Goal: Task Accomplishment & Management: Complete application form

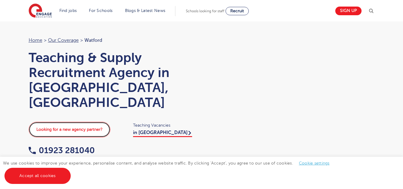
click at [88, 122] on link "Looking for a new agency partner?" at bounding box center [70, 130] width 82 height 16
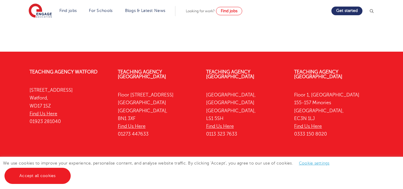
scroll to position [355, 0]
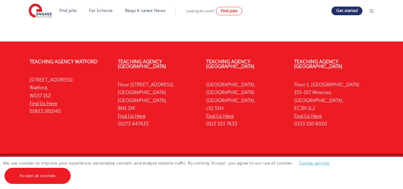
drag, startPoint x: 407, startPoint y: 31, endPoint x: 407, endPoint y: 160, distance: 128.9
click at [237, 11] on span "Find jobs" at bounding box center [229, 11] width 17 height 4
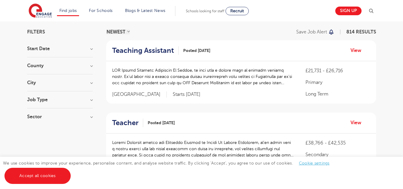
scroll to position [45, 0]
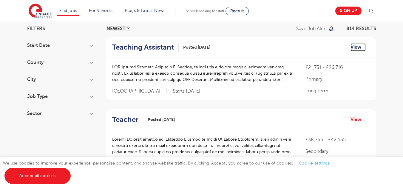
click at [357, 44] on link "View" at bounding box center [358, 47] width 15 height 8
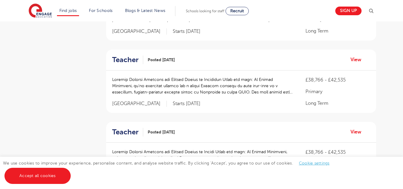
scroll to position [264, 0]
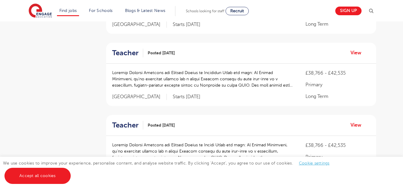
click at [149, 54] on span "Posted 07/10/25" at bounding box center [161, 53] width 27 height 6
click at [356, 55] on link "View" at bounding box center [358, 53] width 15 height 8
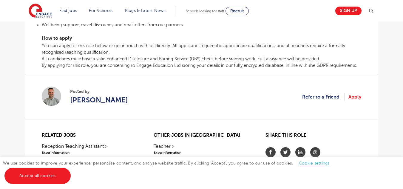
scroll to position [347, 0]
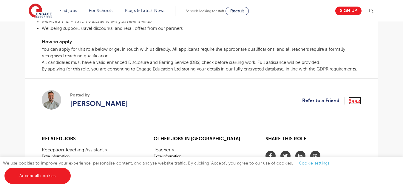
click at [358, 100] on link "Apply" at bounding box center [354, 101] width 13 height 8
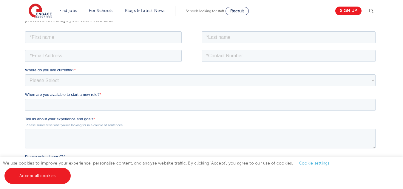
scroll to position [101, 0]
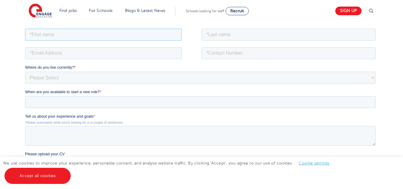
click at [47, 33] on input "text" at bounding box center [103, 34] width 157 height 12
type input "[PERSON_NAME]"
click at [237, 36] on input "text" at bounding box center [289, 34] width 174 height 12
type input "Perera"
click at [113, 55] on input "email" at bounding box center [103, 53] width 157 height 12
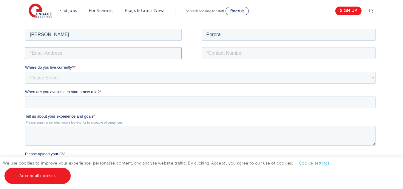
type input "pereramaleesha99@gmail.com"
click at [241, 55] on input "tel" at bounding box center [289, 53] width 174 height 12
type input "+447477288519"
click at [123, 79] on select "Please Select UK Canada Ireland Australia New Zealand Europe USA South Africa J…" at bounding box center [200, 77] width 351 height 12
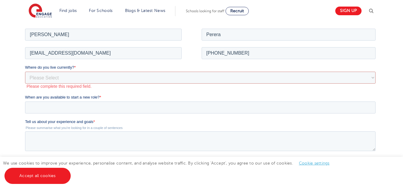
click at [7, 90] on div "We will store your first name, last name, email address, contact number, locati…" at bounding box center [201, 123] width 403 height 275
click at [48, 76] on select "Please Select UK Canada Ireland Australia New Zealand Europe USA South Africa J…" at bounding box center [200, 77] width 351 height 12
select select "UK"
click at [25, 71] on select "Please Select UK Canada Ireland Australia New Zealand Europe USA South Africa J…" at bounding box center [200, 77] width 351 height 12
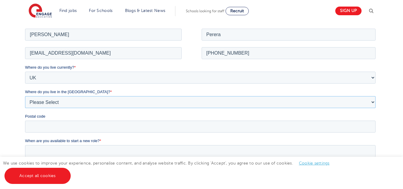
click at [59, 98] on select "Please Select Overseas Barnsley Bedfordshire Berkshire Bournemouth Bracknell Fo…" at bounding box center [200, 102] width 351 height 12
click at [25, 96] on select "Please Select Overseas Barnsley Bedfordshire Berkshire Bournemouth Bracknell Fo…" at bounding box center [200, 102] width 351 height 12
click at [95, 103] on select "Please Select Overseas Barnsley Bedfordshire Berkshire Bournemouth Bracknell Fo…" at bounding box center [200, 102] width 351 height 12
select select "Luton"
click at [25, 96] on select "Please Select Overseas Barnsley Bedfordshire Berkshire Bournemouth Bracknell Fo…" at bounding box center [200, 102] width 351 height 12
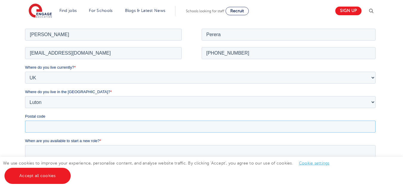
click at [54, 120] on input "Postal code" at bounding box center [200, 126] width 351 height 12
type input "LU11LJ"
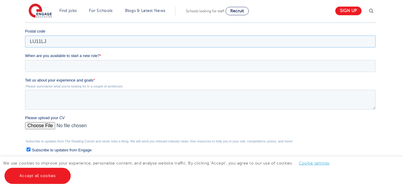
scroll to position [188, 0]
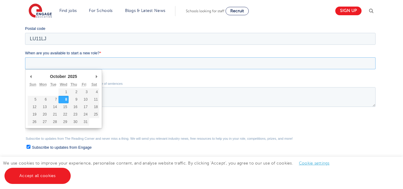
click at [189, 64] on input "When are you available to start a new role? *" at bounding box center [200, 63] width 351 height 12
type div "2025-10-09"
type input "2025/10/09"
click at [64, 61] on input "2025/10/09" at bounding box center [200, 63] width 351 height 12
type div "2025-10-12"
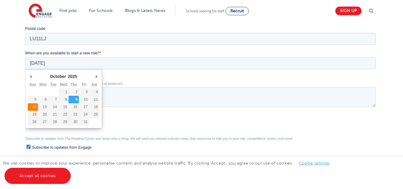
type input "2025/10/12"
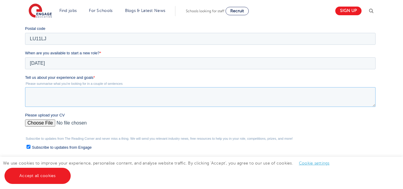
click at [54, 91] on textarea "Tell us about your experience and goals *" at bounding box center [200, 97] width 351 height 20
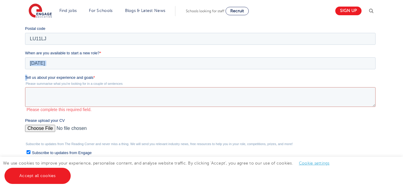
drag, startPoint x: 98, startPoint y: 72, endPoint x: 28, endPoint y: 78, distance: 70.0
click at [28, 78] on form "Job Position Job Sector Job ID Job Number Job Owner Maleesha Perera pereramalee…" at bounding box center [201, 75] width 353 height 271
click at [23, 77] on div "We will store your first name, last name, email address, contact number, locati…" at bounding box center [202, 60] width 362 height 300
drag, startPoint x: 48, startPoint y: 17, endPoint x: 58, endPoint y: 76, distance: 59.9
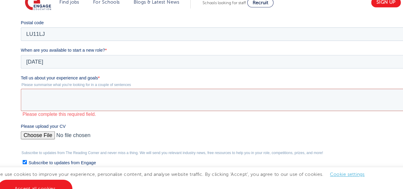
click at [91, 61] on label "Tell us about your experience and goals *" at bounding box center [197, 60] width 353 height 6
click at [91, 70] on textarea "Tell us about your experience and goals *" at bounding box center [196, 80] width 351 height 20
drag, startPoint x: 88, startPoint y: 58, endPoint x: 10, endPoint y: 58, distance: 78.5
click at [21, 58] on html "Job Position Job Sector Job ID Job Number Job Owner Maleesha Perera pereramalee…" at bounding box center [197, 60] width 353 height 276
click at [14, 76] on div "We will store your first name, last name, email address, contact number, locati…" at bounding box center [201, 60] width 403 height 324
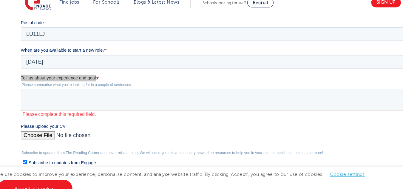
copy span "Tell us about your experience and goal"
click at [35, 61] on span "Tell us about your experience and goals" at bounding box center [55, 60] width 68 height 4
click at [35, 70] on textarea "Tell us about your experience and goals *" at bounding box center [196, 80] width 351 height 20
drag, startPoint x: 46, startPoint y: -3, endPoint x: 75, endPoint y: 55, distance: 65.1
drag, startPoint x: 94, startPoint y: 59, endPoint x: 18, endPoint y: 58, distance: 76.1
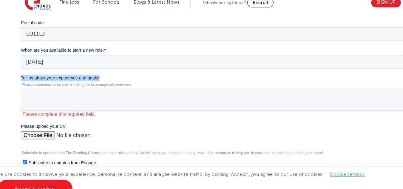
click at [21, 58] on html "Job Position Job Sector Job ID Job Number Job Owner Maleesha Perera pereramalee…" at bounding box center [197, 60] width 353 height 276
copy label "Tell us about your experience and goals *"
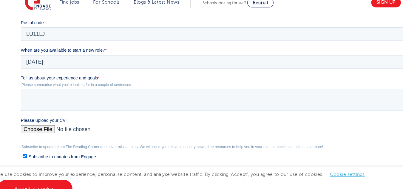
click at [35, 73] on textarea "Tell us about your experience and goals *" at bounding box center [196, 80] width 351 height 20
paste textarea "I have completed my Bachelor’s degree in English Language and am currently purs…"
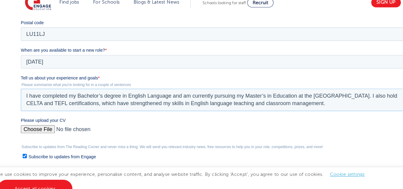
scroll to position [36, 0]
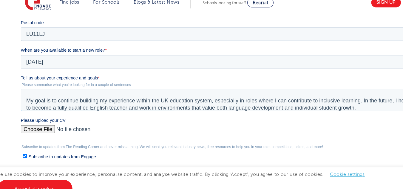
type textarea "I have completed my Bachelor’s degree in English Language and am currently purs…"
click at [38, 104] on input "Please upload your CV" at bounding box center [196, 108] width 351 height 12
type input "C:\fakepath\[PERSON_NAME] -CV .pdf"
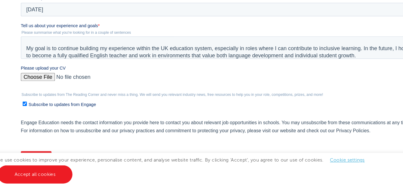
scroll to position [229, 0]
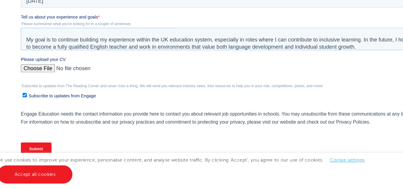
click at [311, 16] on textarea "I have completed my Bachelor’s degree in English Language and am currently purs…" at bounding box center [196, 19] width 351 height 20
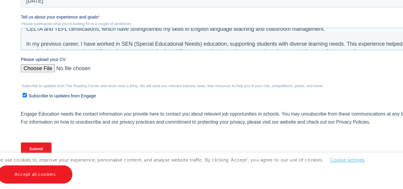
scroll to position [0, 0]
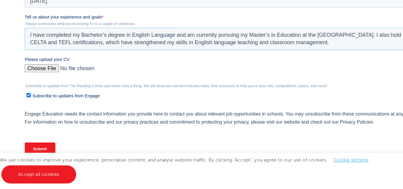
drag, startPoint x: 337, startPoint y: 24, endPoint x: 30, endPoint y: -98, distance: 330.7
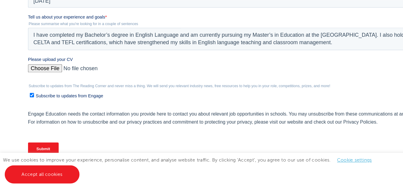
click at [42, 113] on input "Submit" at bounding box center [41, 115] width 27 height 11
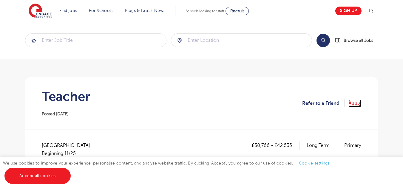
click at [357, 103] on link "Apply" at bounding box center [354, 103] width 13 height 8
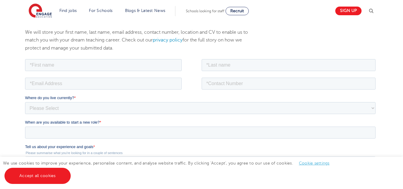
scroll to position [73, 0]
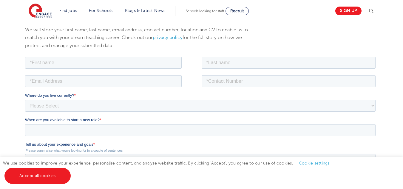
drag, startPoint x: 407, startPoint y: 41, endPoint x: 407, endPoint y: 66, distance: 25.7
click at [403, 66] on html "Find jobs All vacancies We have one of the UK's largest database. and with hund…" at bounding box center [201, 185] width 403 height 516
click at [94, 64] on input "text" at bounding box center [103, 62] width 157 height 12
type input "[PERSON_NAME]"
click at [91, 81] on input "email" at bounding box center [103, 81] width 157 height 12
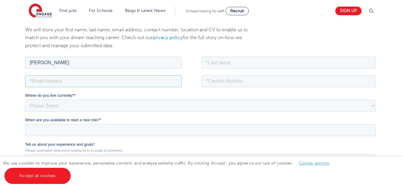
type input "[EMAIL_ADDRESS][DOMAIN_NAME]"
click at [241, 63] on input "text" at bounding box center [289, 62] width 174 height 12
type input "Perera"
click at [252, 80] on input "tel" at bounding box center [289, 81] width 174 height 12
type input "[PHONE_NUMBER]"
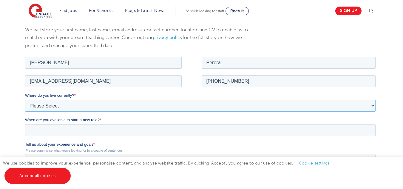
click at [178, 102] on select "Please Select [GEOGRAPHIC_DATA] [GEOGRAPHIC_DATA] [GEOGRAPHIC_DATA] [GEOGRAPHIC…" at bounding box center [200, 105] width 351 height 12
select select "UK"
click at [25, 99] on select "Please Select [GEOGRAPHIC_DATA] [GEOGRAPHIC_DATA] [GEOGRAPHIC_DATA] [GEOGRAPHIC…" at bounding box center [200, 105] width 351 height 12
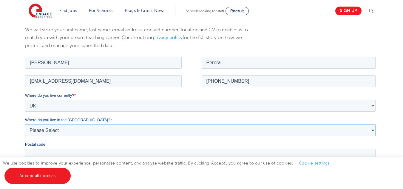
click at [58, 131] on select "Please Select Overseas [GEOGRAPHIC_DATA] [GEOGRAPHIC_DATA] [GEOGRAPHIC_DATA] [G…" at bounding box center [200, 130] width 351 height 12
select select "Luton"
click at [25, 124] on select "Please Select Overseas [GEOGRAPHIC_DATA] [GEOGRAPHIC_DATA] [GEOGRAPHIC_DATA] [G…" at bounding box center [200, 130] width 351 height 12
click at [112, 27] on p "We will store your first name, last name, email address, contact number, locati…" at bounding box center [141, 38] width 232 height 24
click at [101, 153] on input "Postal code" at bounding box center [200, 154] width 351 height 12
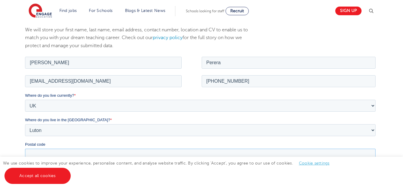
type input "LU11LJ"
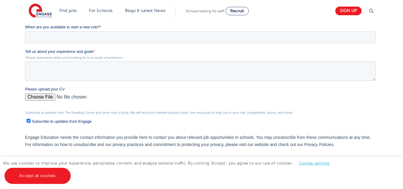
scroll to position [213, 0]
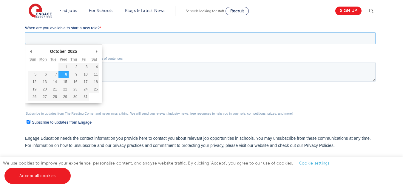
click at [162, 41] on input "When are you available to start a new role? *" at bounding box center [200, 38] width 351 height 12
type div "[DATE]"
type input "[DATE]"
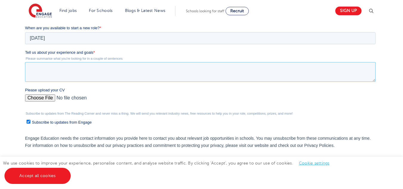
click at [36, 67] on textarea "Tell us about your experience and goals *" at bounding box center [200, 72] width 351 height 20
paste textarea "I have completed my Bachelor’s degree in English Language and am currently purs…"
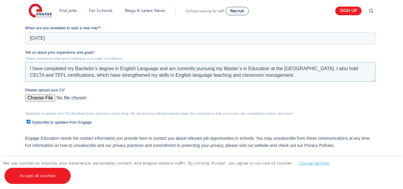
scroll to position [36, 0]
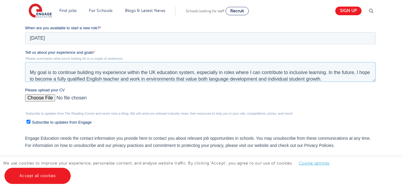
type textarea "I have completed my Bachelor’s degree in English Language and am currently purs…"
click at [41, 95] on input "Please upload your CV" at bounding box center [200, 100] width 351 height 12
type input "C:\fakepath\[PERSON_NAME] -CV .pdf"
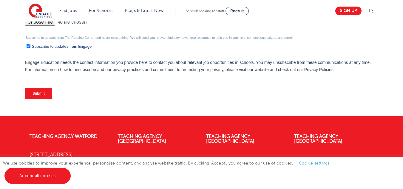
scroll to position [291, 0]
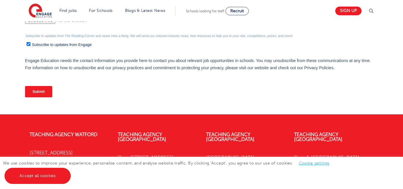
click at [42, 90] on input "Submit" at bounding box center [38, 91] width 27 height 11
